Goal: Download file/media

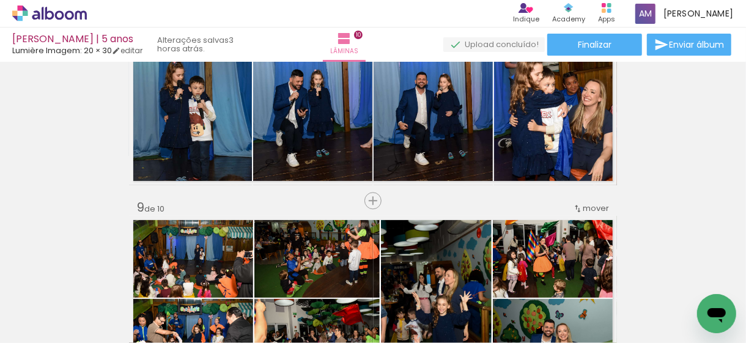
scroll to position [1322, 0]
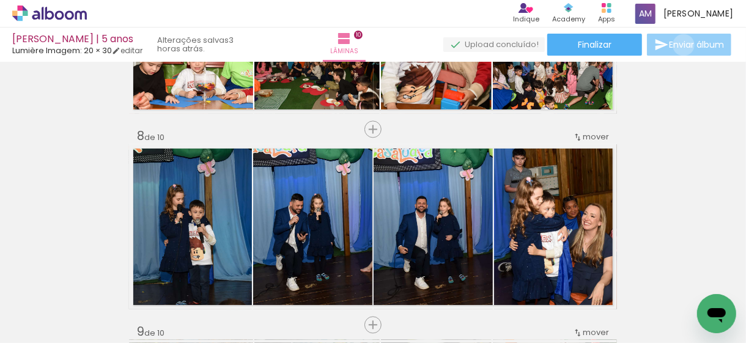
click at [681, 45] on span "Enviar álbum" at bounding box center [696, 44] width 55 height 9
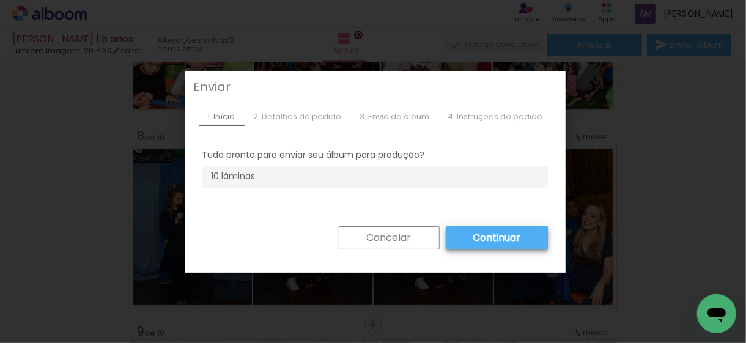
click at [0, 0] on slot "Cancelar" at bounding box center [0, 0] width 0 height 0
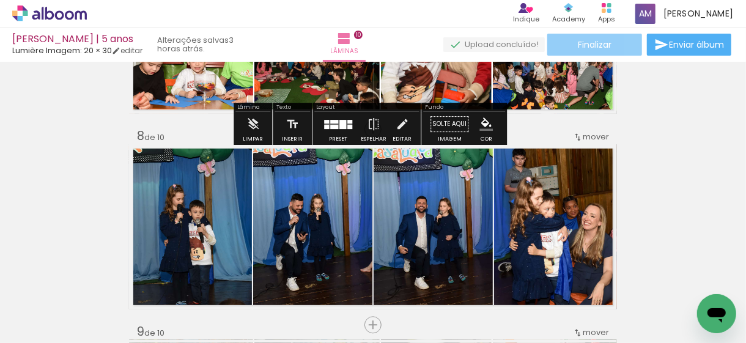
click at [600, 40] on span "Finalizar" at bounding box center [595, 44] width 34 height 9
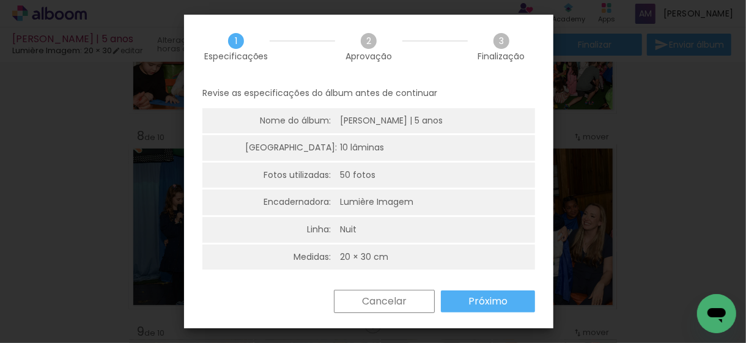
click at [0, 0] on slot "Próximo" at bounding box center [0, 0] width 0 height 0
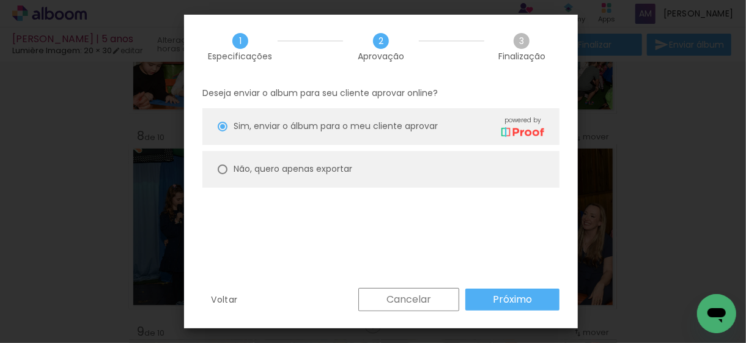
click at [0, 0] on slot "Não, quero apenas exportar" at bounding box center [0, 0] width 0 height 0
type paper-radio-button "on"
click at [543, 303] on paper-button "Próximo" at bounding box center [512, 299] width 94 height 22
type input "Alta, 300 DPI"
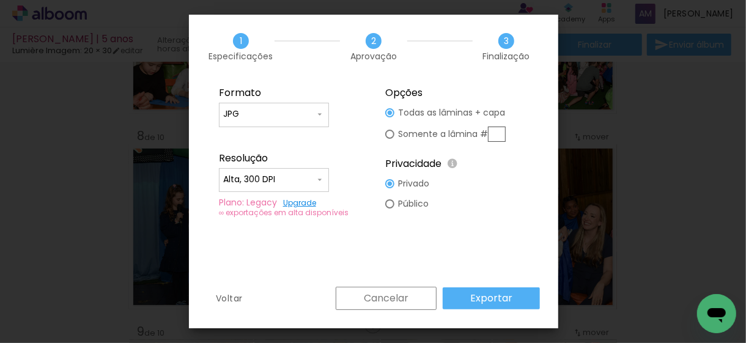
click at [0, 0] on slot "Exportar" at bounding box center [0, 0] width 0 height 0
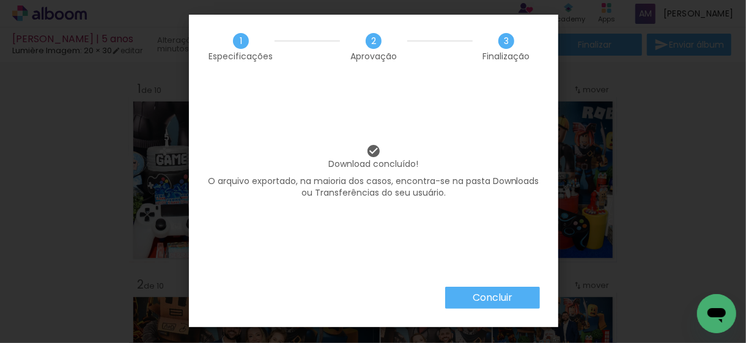
scroll to position [1322, 0]
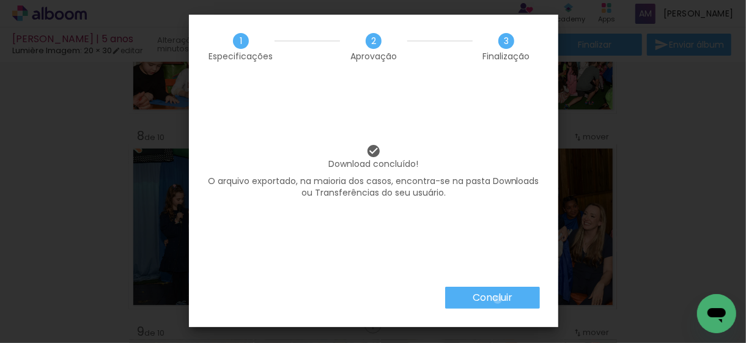
click at [0, 0] on slot "Concluir" at bounding box center [0, 0] width 0 height 0
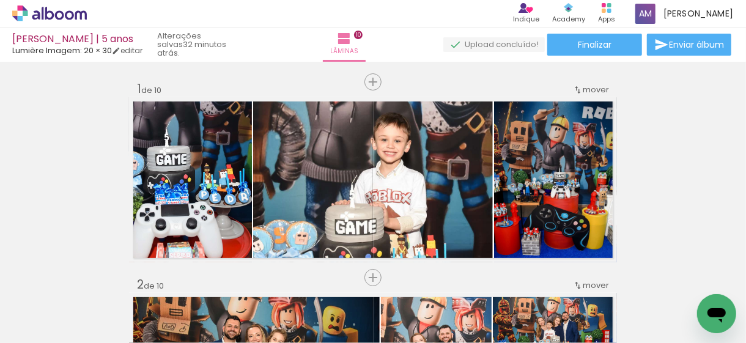
scroll to position [1322, 0]
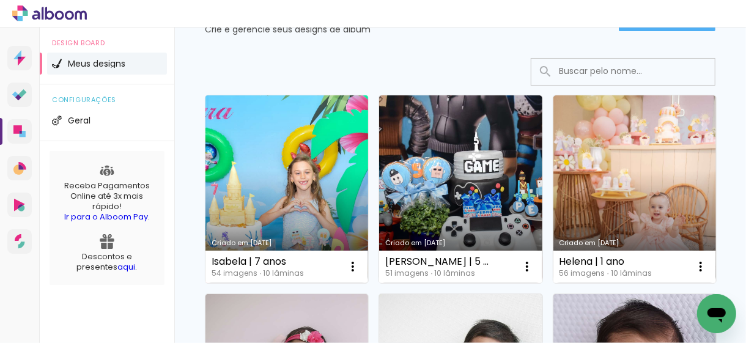
click at [298, 166] on link "Criado em [DATE]" at bounding box center [286, 189] width 163 height 188
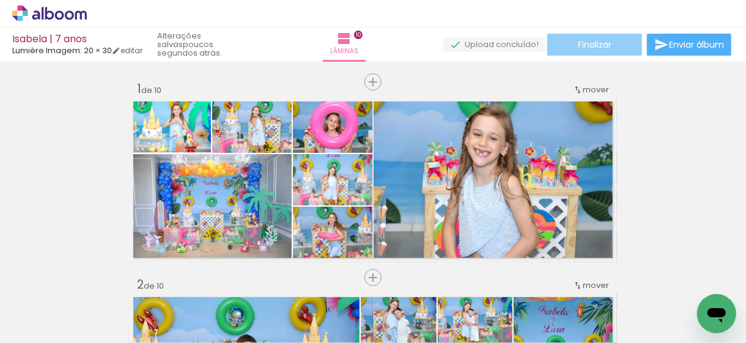
click at [617, 42] on paper-button "Finalizar" at bounding box center [594, 45] width 95 height 22
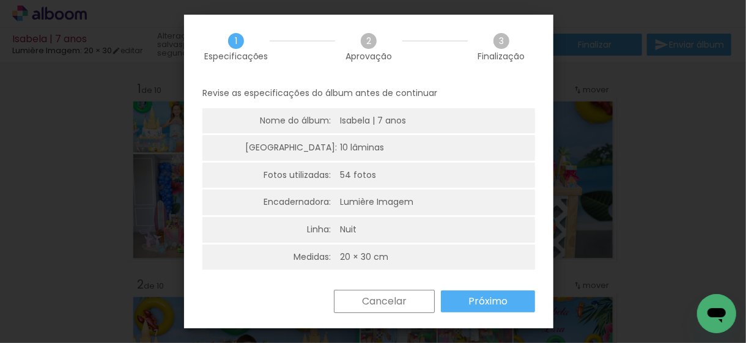
click at [676, 88] on iron-overlay-backdrop at bounding box center [373, 171] width 746 height 343
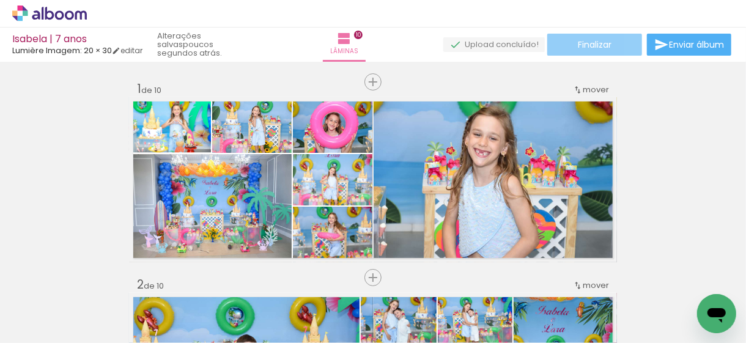
click at [613, 50] on paper-button "Finalizar" at bounding box center [594, 45] width 95 height 22
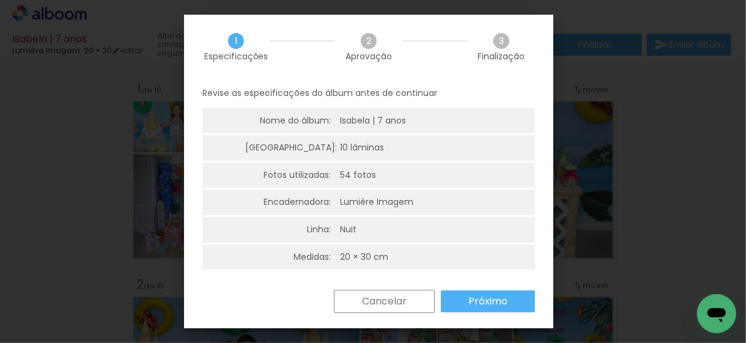
click at [524, 301] on paper-button "Próximo" at bounding box center [488, 301] width 94 height 22
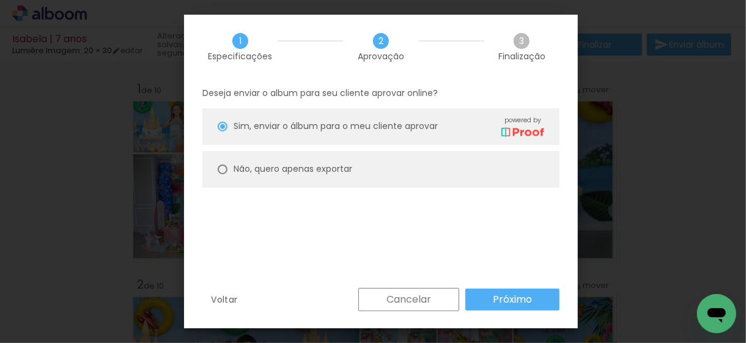
click at [0, 0] on slot "Não, quero apenas exportar" at bounding box center [0, 0] width 0 height 0
type paper-radio-button "on"
click at [543, 302] on paper-button "Próximo" at bounding box center [512, 299] width 94 height 22
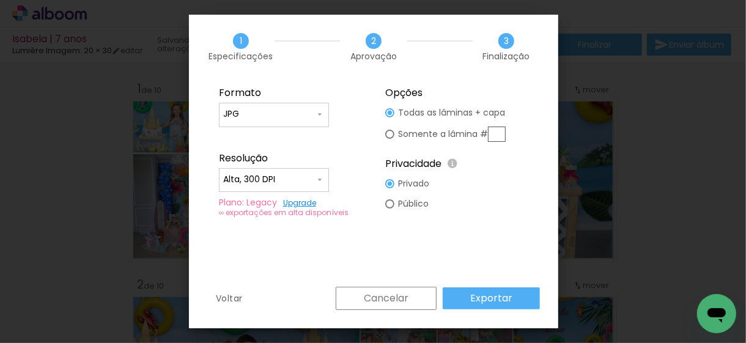
type input "Alta, 300 DPI"
click at [0, 0] on slot "Exportar" at bounding box center [0, 0] width 0 height 0
